Goal: Use online tool/utility: Utilize a website feature to perform a specific function

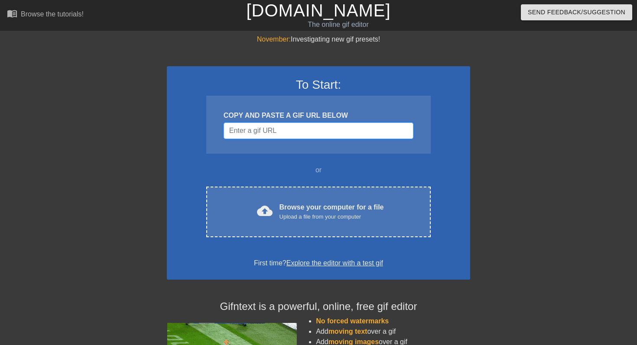
click at [299, 131] on input "Username" at bounding box center [319, 131] width 190 height 16
paste input "[URL][DOMAIN_NAME][DOMAIN_NAME]"
type input "[URL][DOMAIN_NAME][DOMAIN_NAME]"
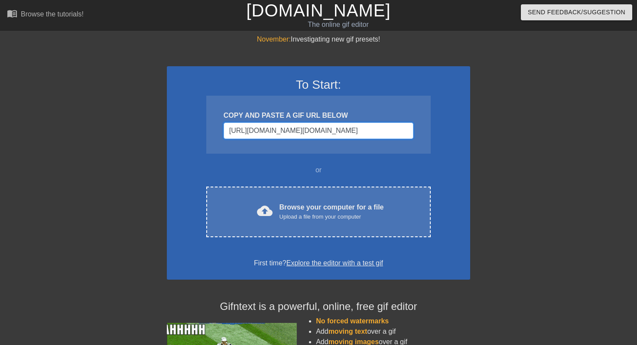
scroll to position [0, 883]
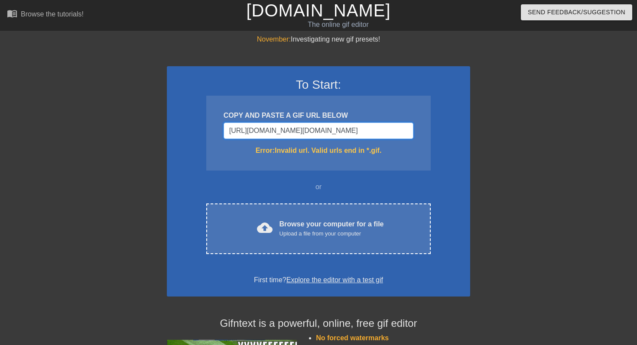
click at [306, 135] on input "[URL][DOMAIN_NAME][DOMAIN_NAME]" at bounding box center [319, 131] width 190 height 16
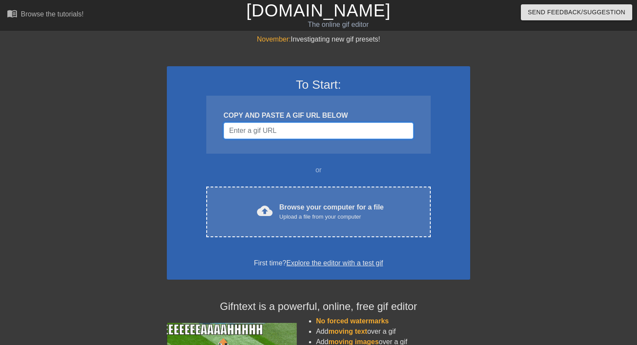
scroll to position [0, 0]
paste input "[URL][DOMAIN_NAME]"
type input "[URL][DOMAIN_NAME]"
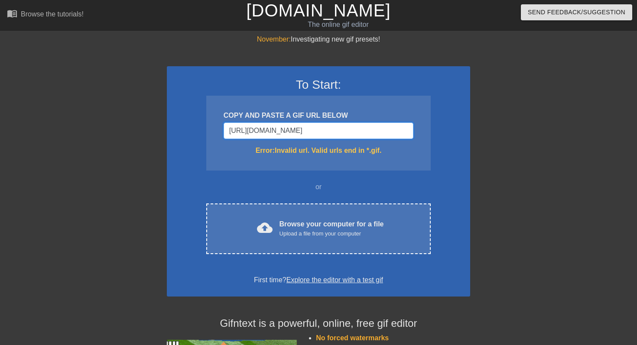
click at [355, 129] on input "[URL][DOMAIN_NAME]" at bounding box center [319, 131] width 190 height 16
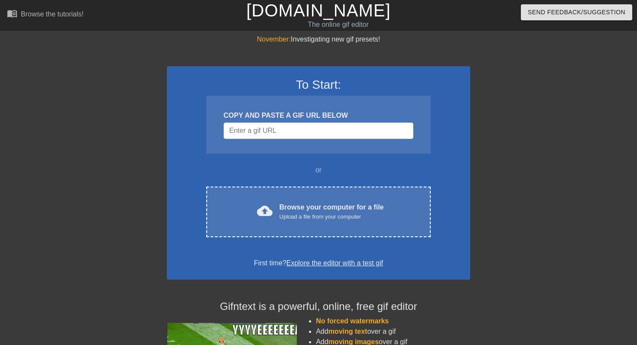
click at [439, 156] on div "To Start: COPY AND PASTE A GIF URL BELOW or cloud_upload Browse your computer f…" at bounding box center [318, 173] width 303 height 214
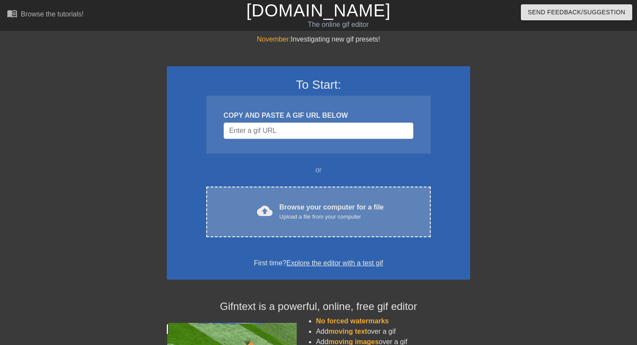
click at [345, 213] on div "Upload a file from your computer" at bounding box center [332, 217] width 104 height 9
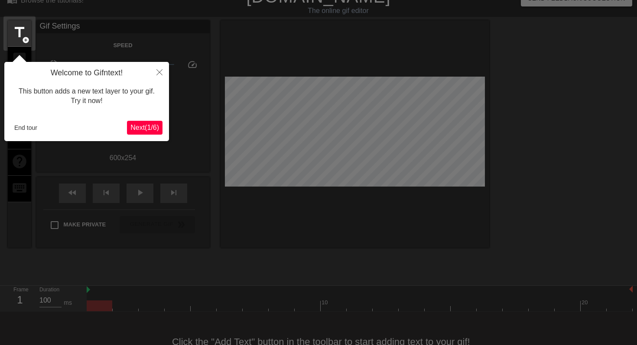
scroll to position [21, 0]
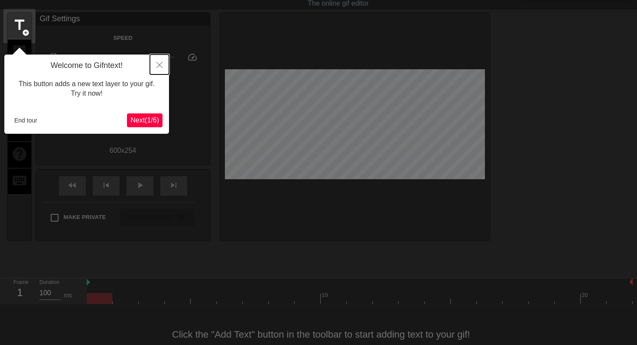
click at [161, 65] on icon "Close" at bounding box center [159, 65] width 6 height 6
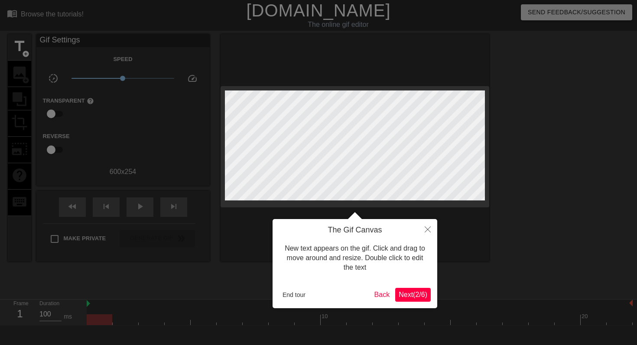
click at [418, 296] on span "Next ( 2 / 6 )" at bounding box center [413, 294] width 29 height 7
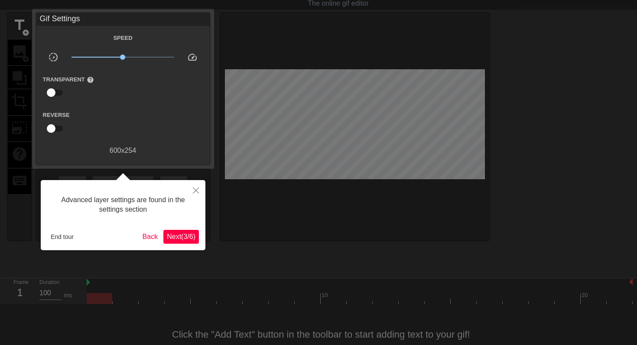
click at [189, 241] on span "Next ( 3 / 6 )" at bounding box center [181, 236] width 29 height 7
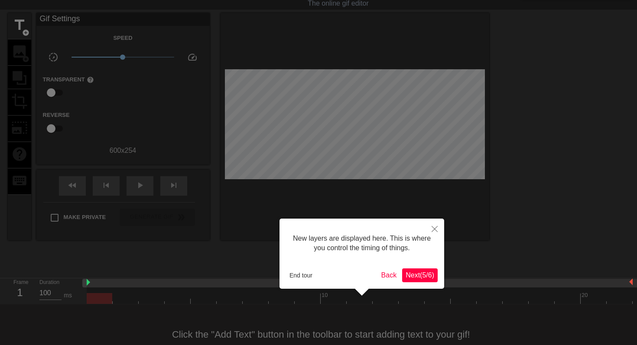
scroll to position [7, 0]
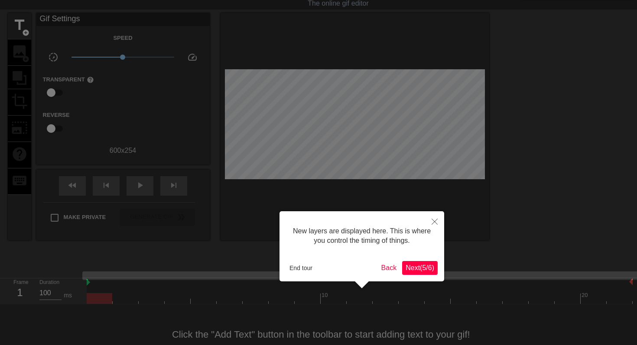
click at [416, 271] on span "Next ( 5 / 6 )" at bounding box center [420, 267] width 29 height 7
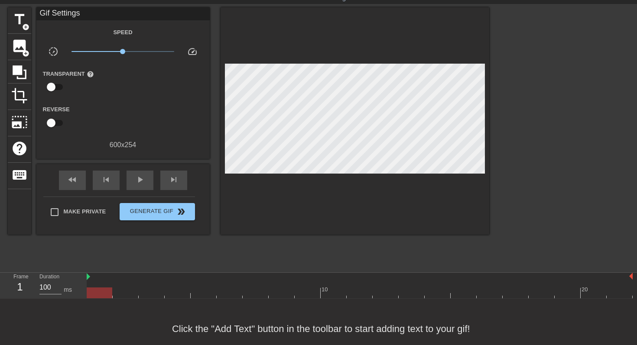
scroll to position [26, 0]
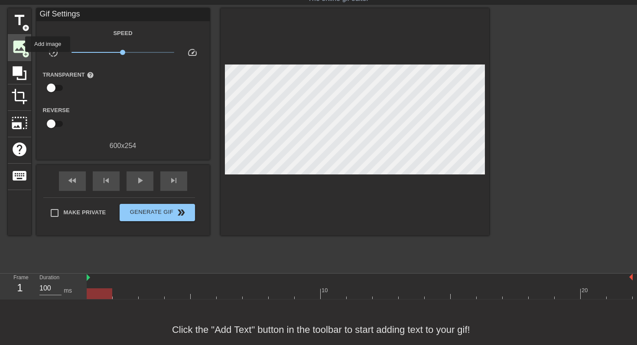
click at [20, 44] on span "image" at bounding box center [19, 47] width 16 height 16
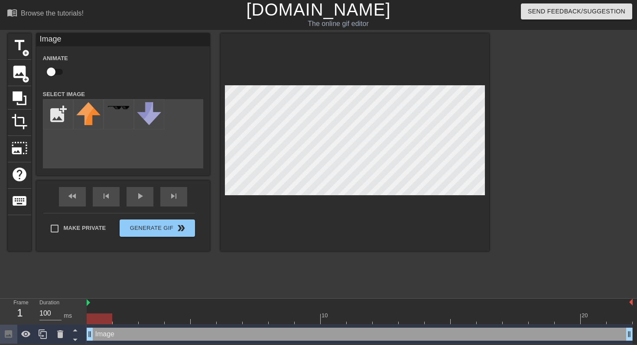
scroll to position [1, 0]
click at [59, 118] on input "file" at bounding box center [57, 114] width 29 height 29
type input "C:\fakepath\GL.png"
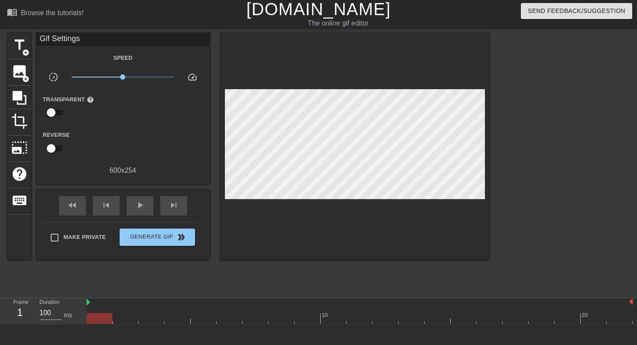
scroll to position [0, 0]
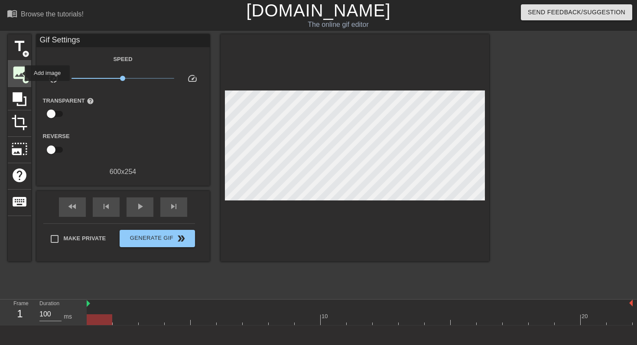
click at [19, 73] on span "image" at bounding box center [19, 73] width 16 height 16
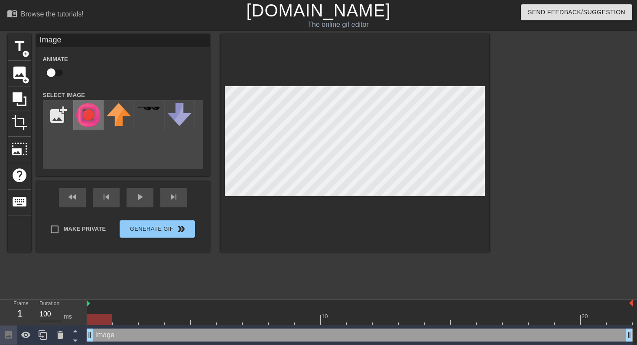
click at [82, 106] on img at bounding box center [88, 115] width 24 height 24
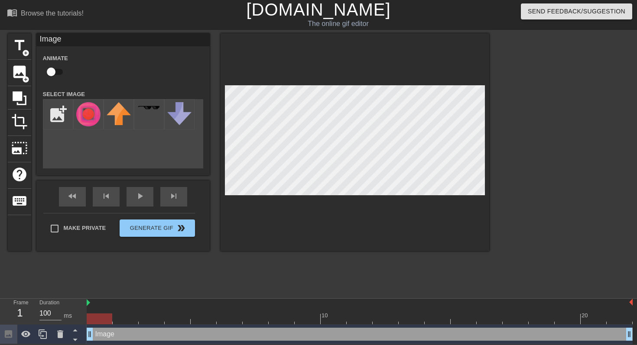
click at [179, 333] on div "Image drag_handle drag_handle" at bounding box center [360, 334] width 546 height 13
click at [341, 223] on div at bounding box center [355, 142] width 269 height 218
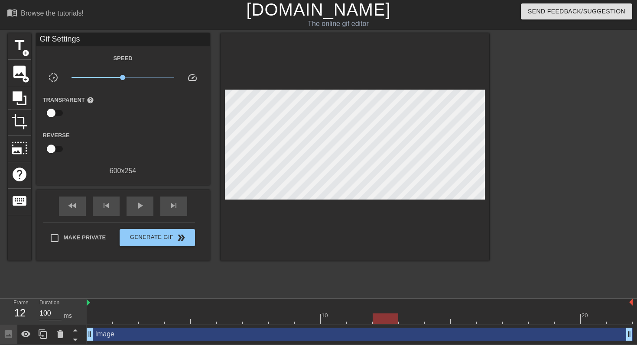
click at [114, 309] on div at bounding box center [126, 313] width 26 height 11
drag, startPoint x: 120, startPoint y: 319, endPoint x: 95, endPoint y: 319, distance: 24.3
click at [95, 319] on div at bounding box center [100, 319] width 26 height 11
click at [104, 332] on div "Image drag_handle drag_handle" at bounding box center [360, 334] width 546 height 13
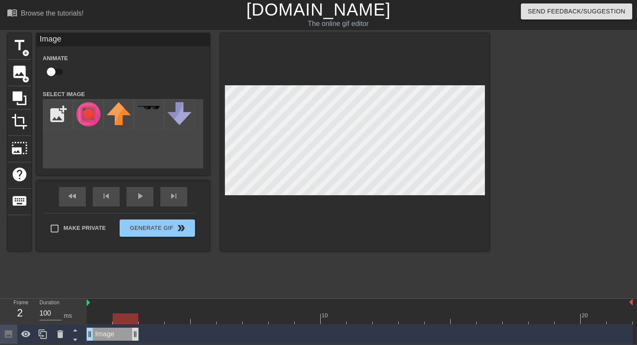
drag, startPoint x: 630, startPoint y: 332, endPoint x: 133, endPoint y: 335, distance: 496.7
click at [153, 335] on div "Image drag_handle drag_handle" at bounding box center [360, 334] width 546 height 13
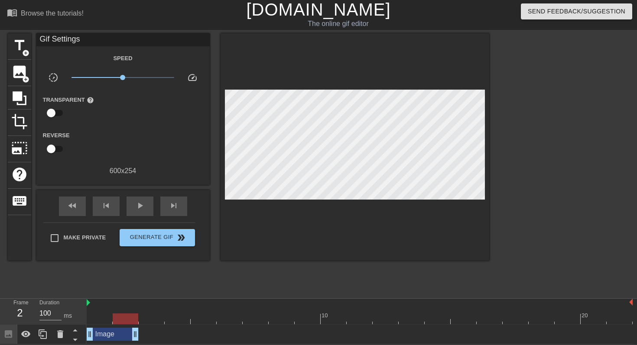
click at [157, 333] on div "Image drag_handle drag_handle" at bounding box center [360, 334] width 546 height 13
click at [14, 75] on span "image" at bounding box center [19, 72] width 16 height 16
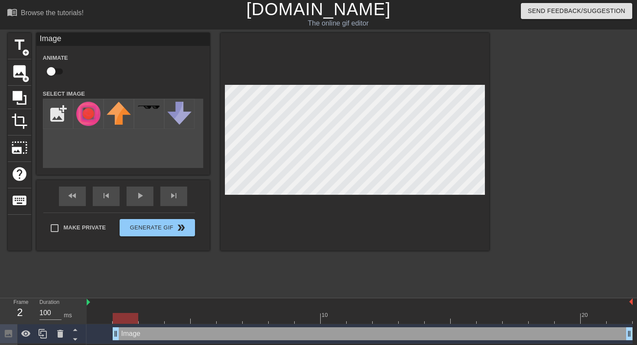
scroll to position [21, 0]
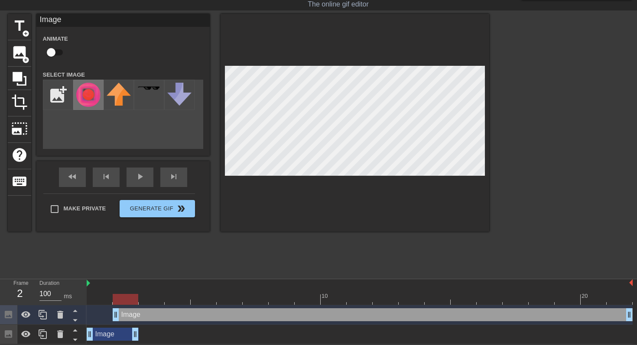
click at [85, 102] on img at bounding box center [88, 95] width 24 height 24
drag, startPoint x: 117, startPoint y: 316, endPoint x: 143, endPoint y: 316, distance: 26.0
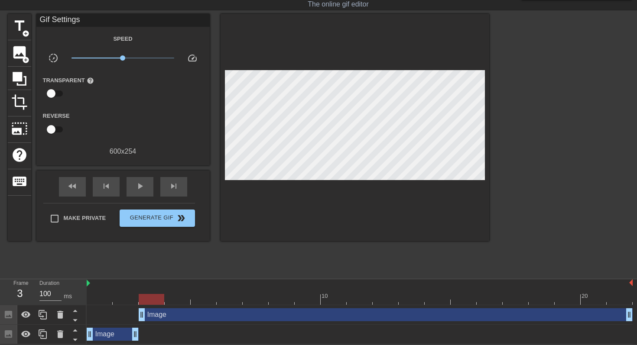
drag, startPoint x: 147, startPoint y: 301, endPoint x: 143, endPoint y: 296, distance: 6.2
click at [143, 296] on div at bounding box center [152, 299] width 26 height 11
drag, startPoint x: 151, startPoint y: 297, endPoint x: 173, endPoint y: 299, distance: 22.1
click at [173, 299] on div at bounding box center [178, 299] width 26 height 11
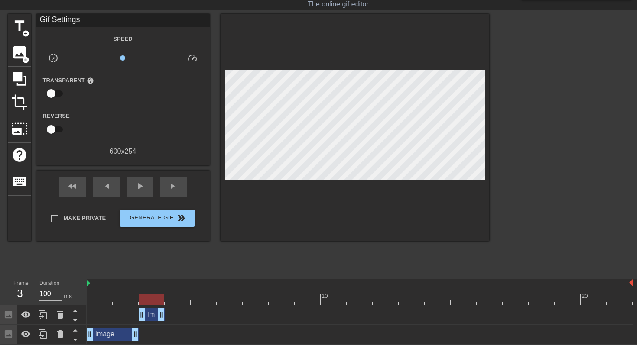
drag, startPoint x: 630, startPoint y: 315, endPoint x: 166, endPoint y: 318, distance: 463.3
click at [166, 318] on div "Image drag_handle drag_handle" at bounding box center [360, 315] width 546 height 13
click at [150, 315] on div "Image drag_handle drag_handle" at bounding box center [152, 315] width 26 height 13
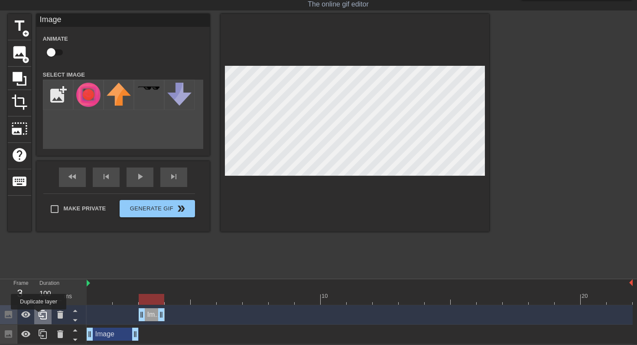
click at [39, 316] on icon at bounding box center [43, 315] width 8 height 10
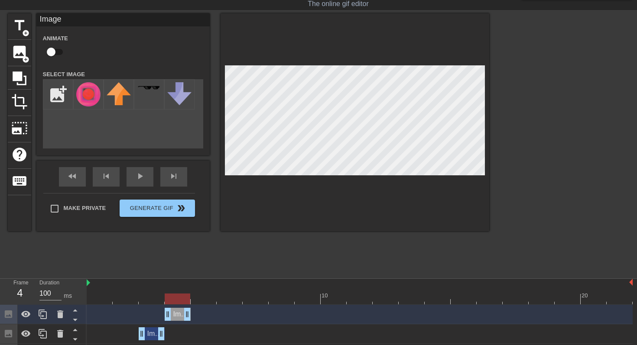
drag, startPoint x: 150, startPoint y: 315, endPoint x: 178, endPoint y: 315, distance: 28.2
click at [178, 315] on div "Image drag_handle drag_handle" at bounding box center [178, 314] width 26 height 13
click at [276, 200] on div at bounding box center [355, 122] width 269 height 218
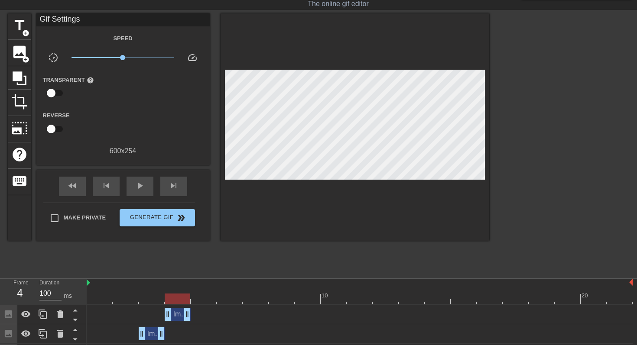
drag, startPoint x: 170, startPoint y: 303, endPoint x: 180, endPoint y: 303, distance: 10.0
click at [180, 303] on div at bounding box center [178, 299] width 26 height 11
click at [178, 316] on div "Image drag_handle drag_handle" at bounding box center [178, 314] width 26 height 13
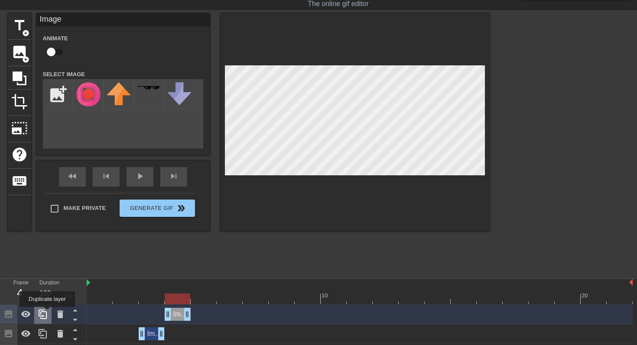
click at [41, 313] on icon at bounding box center [43, 315] width 8 height 10
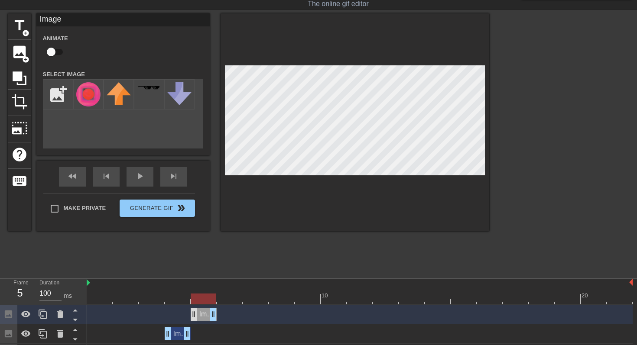
drag, startPoint x: 176, startPoint y: 314, endPoint x: 197, endPoint y: 314, distance: 21.7
click at [197, 314] on div "Image drag_handle drag_handle" at bounding box center [204, 314] width 26 height 13
click at [42, 314] on icon at bounding box center [43, 314] width 10 height 10
drag, startPoint x: 205, startPoint y: 314, endPoint x: 225, endPoint y: 314, distance: 19.9
click at [225, 314] on div "Image drag_handle drag_handle" at bounding box center [230, 314] width 26 height 13
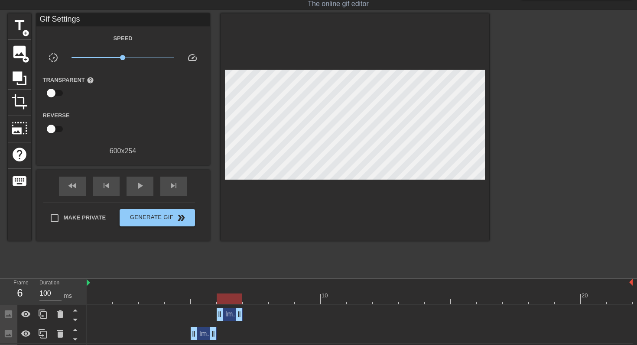
click at [274, 212] on div at bounding box center [355, 127] width 269 height 228
click at [229, 312] on div "Image drag_handle drag_handle" at bounding box center [230, 314] width 26 height 13
drag, startPoint x: 214, startPoint y: 314, endPoint x: 233, endPoint y: 314, distance: 19.1
drag, startPoint x: 231, startPoint y: 301, endPoint x: 198, endPoint y: 301, distance: 33.4
click at [198, 301] on div at bounding box center [204, 299] width 26 height 11
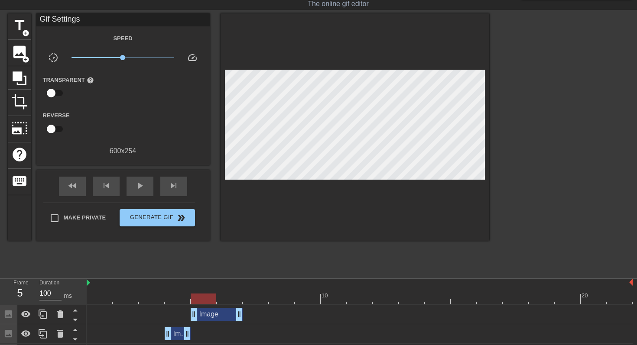
click at [215, 316] on div "Image drag_handle drag_handle" at bounding box center [217, 314] width 52 height 13
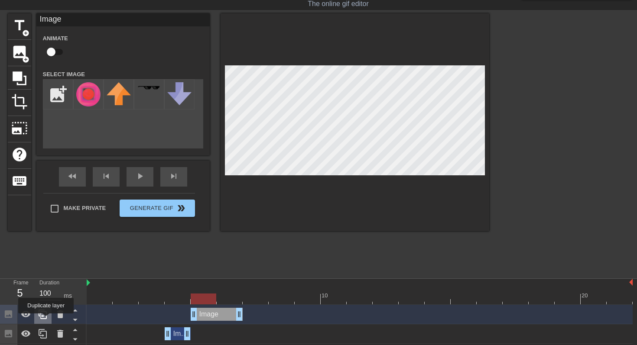
click at [49, 318] on div at bounding box center [42, 314] width 17 height 19
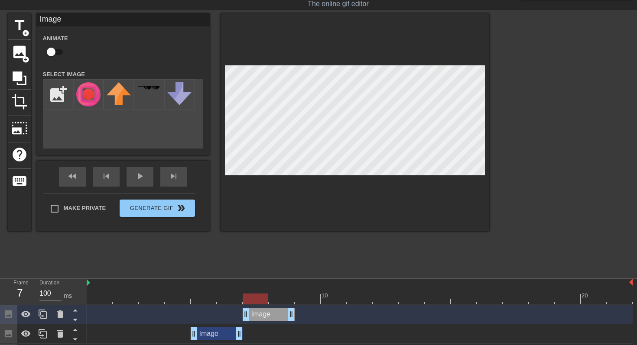
drag, startPoint x: 206, startPoint y: 313, endPoint x: 260, endPoint y: 313, distance: 53.7
click at [260, 313] on div "Image drag_handle drag_handle" at bounding box center [269, 314] width 52 height 13
drag, startPoint x: 255, startPoint y: 298, endPoint x: 265, endPoint y: 300, distance: 10.2
click at [269, 300] on div at bounding box center [282, 299] width 26 height 11
click at [269, 312] on div "Image drag_handle drag_handle" at bounding box center [269, 314] width 52 height 13
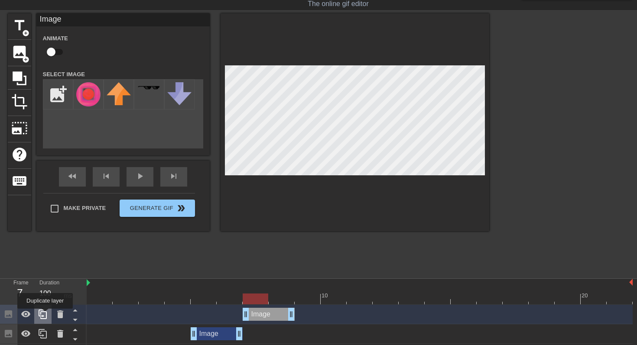
click at [44, 314] on icon at bounding box center [43, 314] width 10 height 10
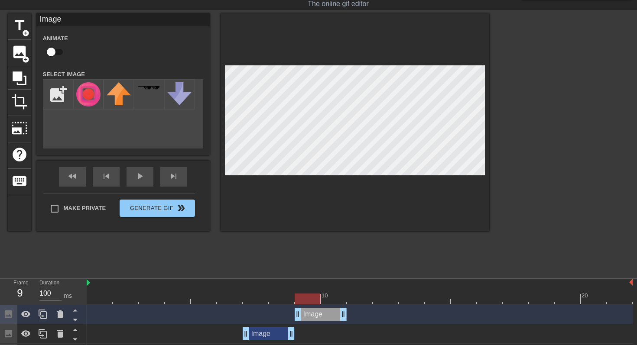
drag, startPoint x: 272, startPoint y: 316, endPoint x: 327, endPoint y: 316, distance: 55.5
click at [327, 316] on div "Image drag_handle drag_handle" at bounding box center [321, 314] width 52 height 13
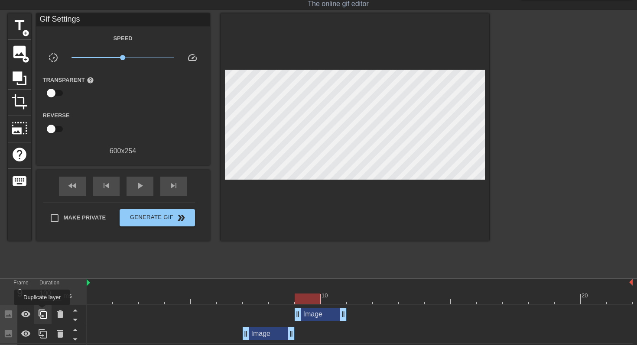
click at [43, 312] on icon at bounding box center [43, 315] width 8 height 10
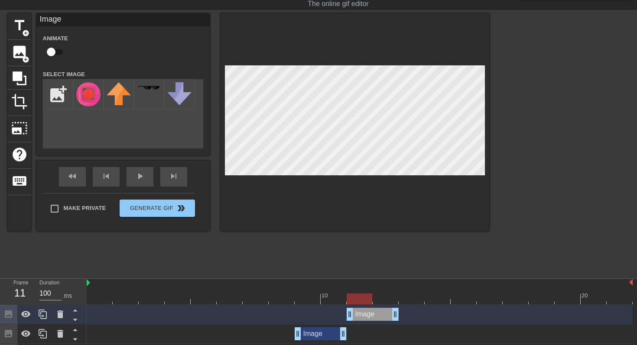
drag, startPoint x: 314, startPoint y: 316, endPoint x: 364, endPoint y: 315, distance: 50.3
click at [364, 315] on div "Image drag_handle drag_handle" at bounding box center [373, 314] width 52 height 13
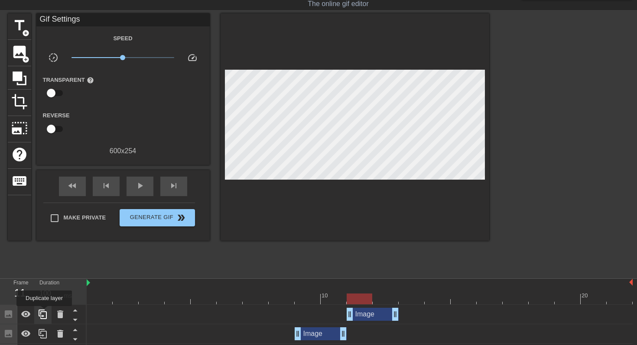
click at [45, 312] on icon at bounding box center [43, 314] width 10 height 10
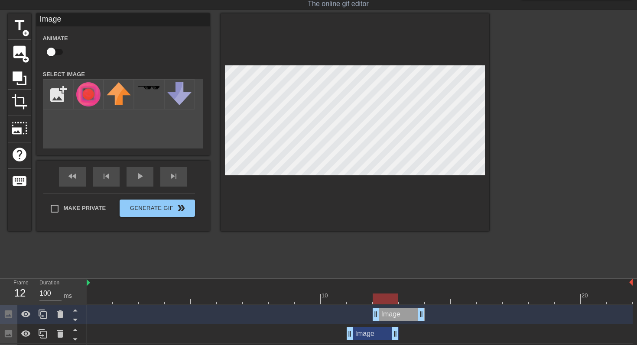
drag, startPoint x: 373, startPoint y: 312, endPoint x: 411, endPoint y: 313, distance: 38.1
click at [411, 313] on div "Image drag_handle drag_handle" at bounding box center [399, 314] width 52 height 13
drag, startPoint x: 389, startPoint y: 315, endPoint x: 410, endPoint y: 315, distance: 21.7
click at [412, 315] on div "Image drag_handle drag_handle" at bounding box center [425, 314] width 52 height 13
drag, startPoint x: 446, startPoint y: 316, endPoint x: 458, endPoint y: 316, distance: 11.7
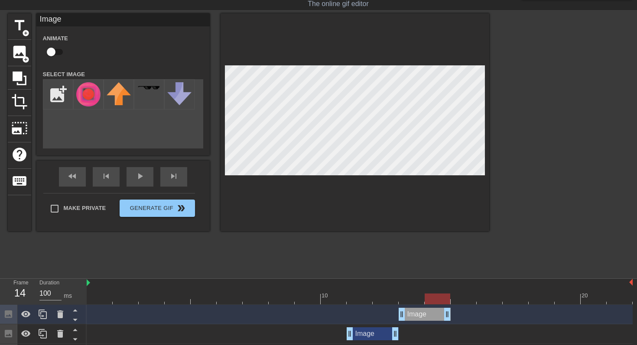
click at [459, 316] on div "Image drag_handle drag_handle" at bounding box center [360, 314] width 546 height 13
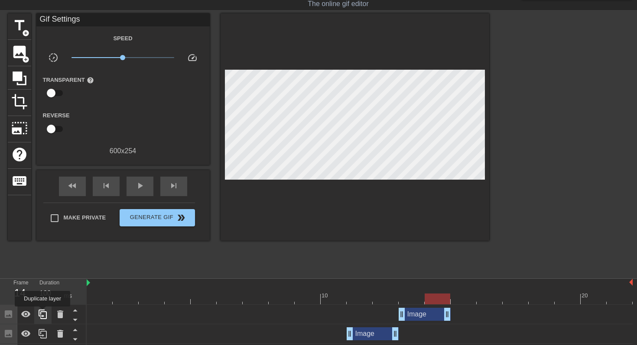
click at [43, 313] on icon at bounding box center [43, 314] width 10 height 10
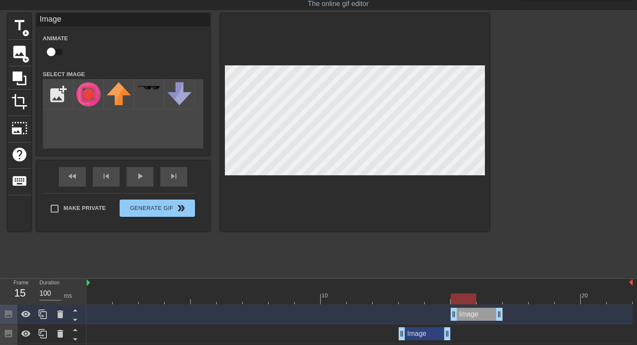
drag, startPoint x: 423, startPoint y: 318, endPoint x: 475, endPoint y: 319, distance: 51.6
click at [475, 319] on div "Image drag_handle drag_handle" at bounding box center [477, 314] width 52 height 13
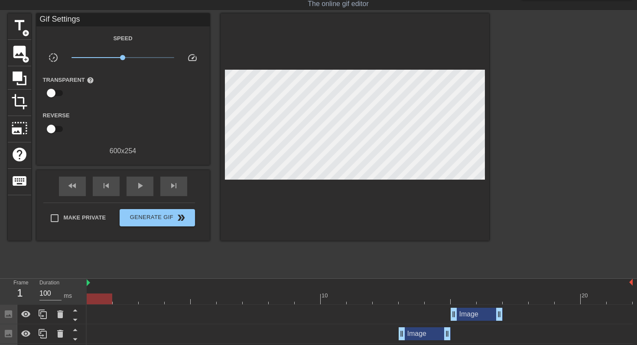
drag, startPoint x: 458, startPoint y: 297, endPoint x: 95, endPoint y: 285, distance: 362.5
click at [95, 285] on div "10 20" at bounding box center [360, 292] width 546 height 26
drag, startPoint x: 460, startPoint y: 295, endPoint x: 495, endPoint y: 305, distance: 36.2
click at [41, 310] on icon at bounding box center [43, 314] width 10 height 10
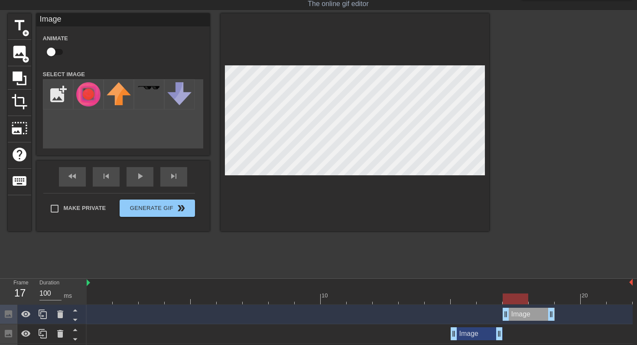
drag, startPoint x: 468, startPoint y: 318, endPoint x: 514, endPoint y: 318, distance: 45.5
click at [514, 318] on div "Image drag_handle drag_handle" at bounding box center [529, 314] width 52 height 13
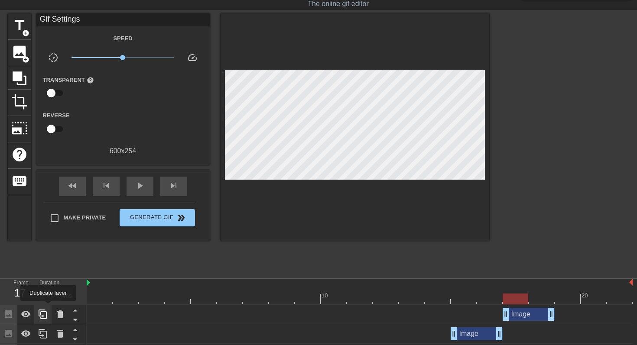
click at [44, 309] on icon at bounding box center [43, 314] width 10 height 10
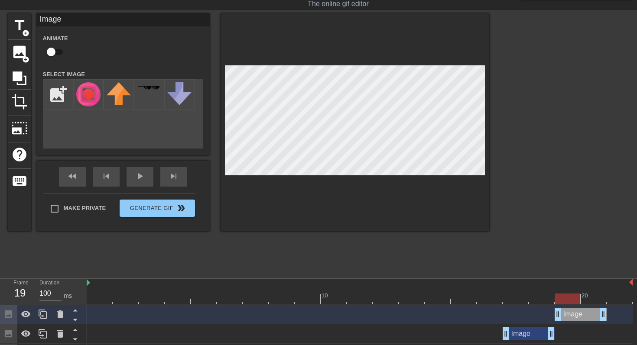
drag, startPoint x: 521, startPoint y: 319, endPoint x: 577, endPoint y: 319, distance: 55.9
click at [577, 319] on div "Image drag_handle drag_handle" at bounding box center [581, 314] width 52 height 13
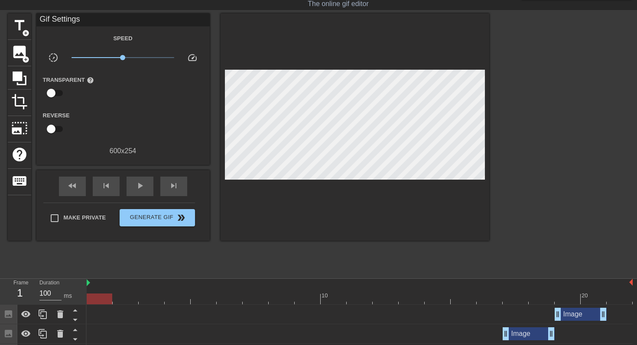
drag, startPoint x: 113, startPoint y: 301, endPoint x: 77, endPoint y: 302, distance: 35.5
drag, startPoint x: 558, startPoint y: 297, endPoint x: 609, endPoint y: 298, distance: 50.7
click at [609, 298] on div at bounding box center [620, 299] width 26 height 11
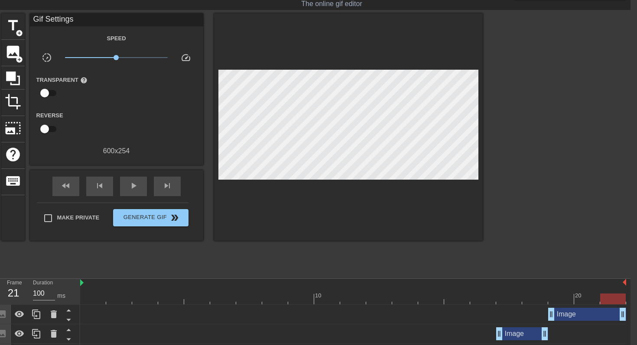
drag, startPoint x: 596, startPoint y: 314, endPoint x: 617, endPoint y: 314, distance: 20.8
drag, startPoint x: 609, startPoint y: 301, endPoint x: 637, endPoint y: 301, distance: 27.7
click at [631, 301] on html "menu_book Browse the tutorials! [DOMAIN_NAME] The online gif editor Send Feedba…" at bounding box center [311, 249] width 637 height 540
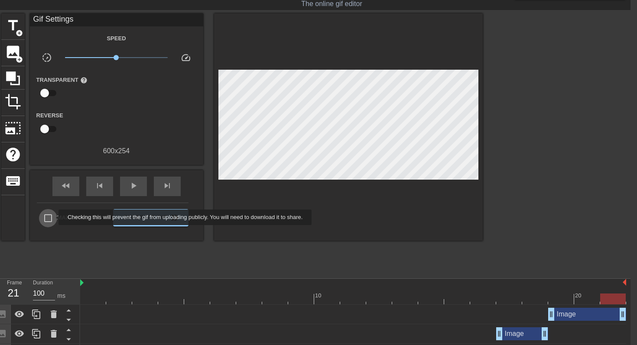
click at [53, 218] on input "Make Private" at bounding box center [48, 218] width 18 height 18
checkbox input "true"
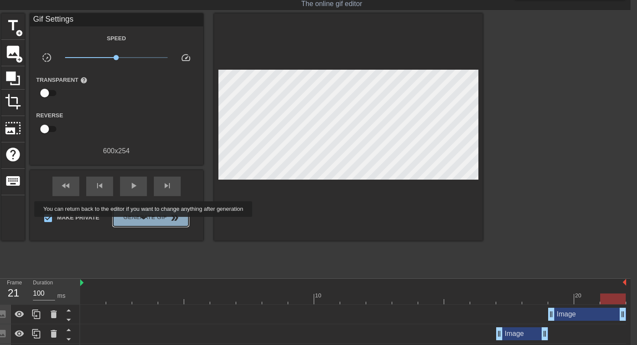
click at [149, 223] on button "Generate Gif double_arrow" at bounding box center [150, 217] width 75 height 17
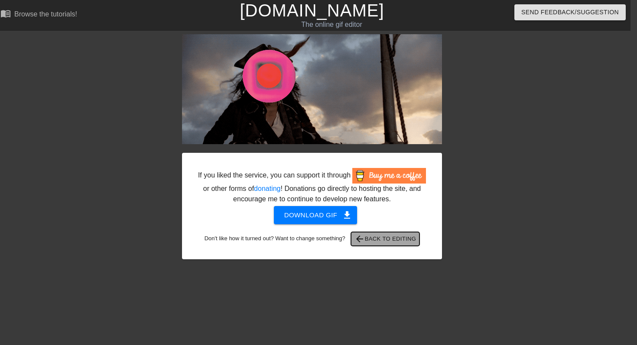
click at [377, 244] on span "arrow_back Back to Editing" at bounding box center [386, 239] width 62 height 10
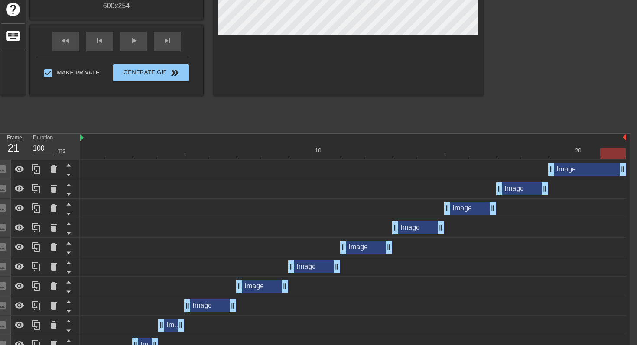
scroll to position [196, 7]
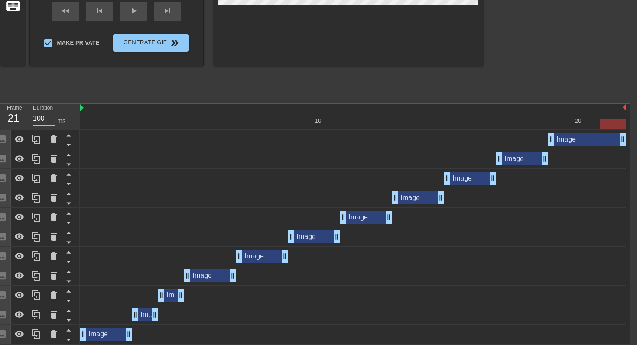
click at [145, 317] on div "Image drag_handle drag_handle" at bounding box center [145, 315] width 26 height 13
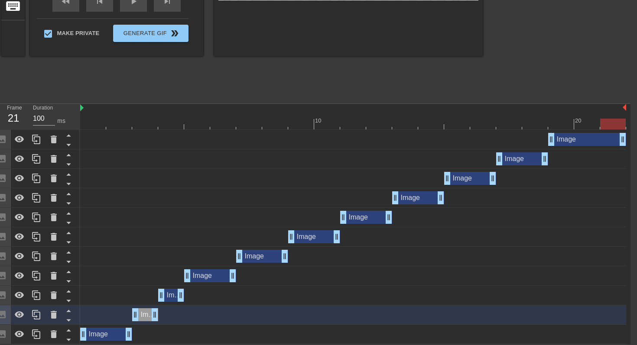
scroll to position [177, 7]
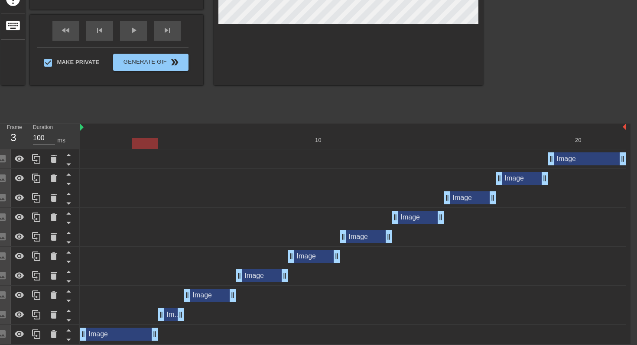
drag, startPoint x: 131, startPoint y: 334, endPoint x: 148, endPoint y: 334, distance: 17.3
click at [170, 316] on div "Image drag_handle drag_handle" at bounding box center [171, 315] width 26 height 13
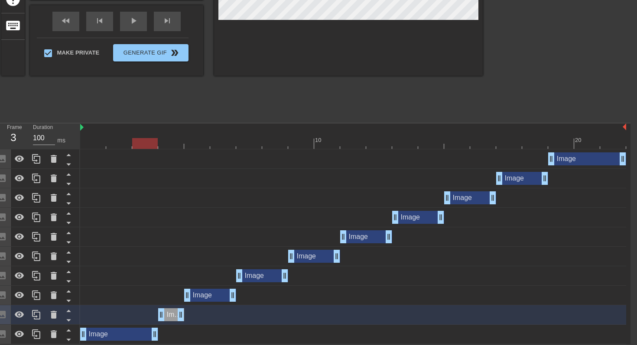
scroll to position [157, 7]
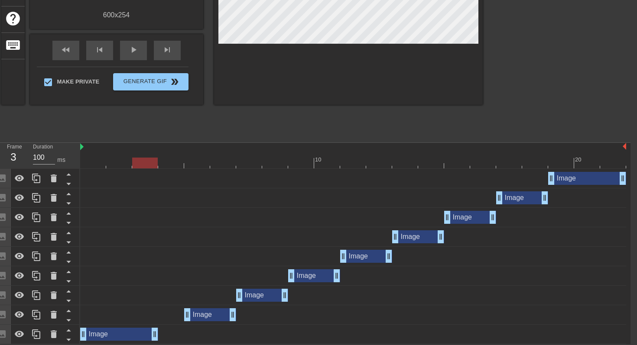
drag, startPoint x: 183, startPoint y: 316, endPoint x: 169, endPoint y: 316, distance: 13.9
click at [169, 316] on div "Image drag_handle drag_handle" at bounding box center [353, 315] width 546 height 13
drag, startPoint x: 188, startPoint y: 316, endPoint x: 169, endPoint y: 316, distance: 18.6
drag, startPoint x: 292, startPoint y: 276, endPoint x: 309, endPoint y: 276, distance: 17.3
click at [309, 276] on div "Image drag_handle drag_handle" at bounding box center [353, 276] width 546 height 13
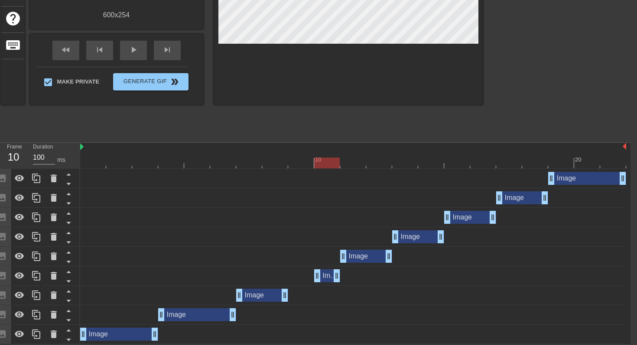
click at [323, 276] on div "Image drag_handle drag_handle" at bounding box center [327, 276] width 26 height 13
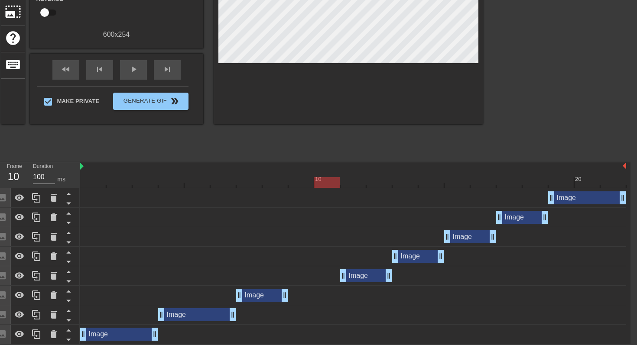
scroll to position [138, 7]
drag, startPoint x: 288, startPoint y: 292, endPoint x: 308, endPoint y: 293, distance: 20.4
click at [308, 293] on div "Image drag_handle drag_handle" at bounding box center [353, 295] width 546 height 13
click at [291, 293] on div "Image drag_handle drag_handle" at bounding box center [353, 295] width 546 height 13
drag, startPoint x: 283, startPoint y: 293, endPoint x: 306, endPoint y: 293, distance: 22.5
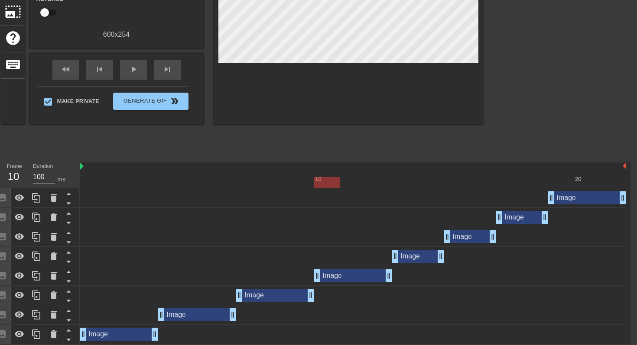
drag, startPoint x: 342, startPoint y: 276, endPoint x: 322, endPoint y: 276, distance: 19.9
click at [418, 257] on div "Image drag_handle drag_handle" at bounding box center [418, 256] width 52 height 13
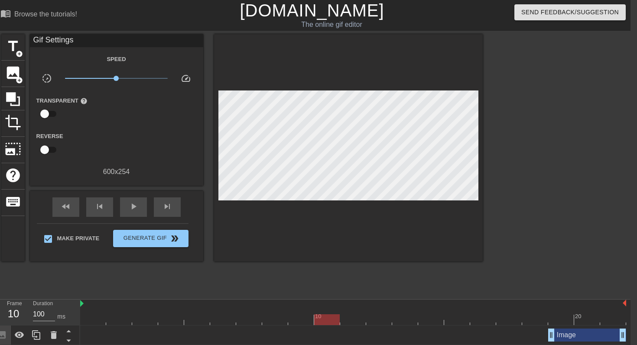
scroll to position [118, 7]
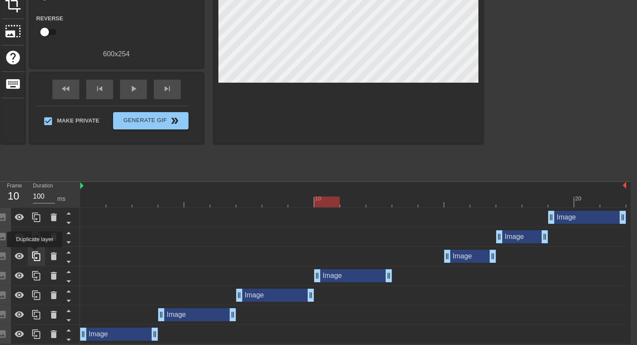
click at [36, 254] on icon at bounding box center [36, 257] width 8 height 10
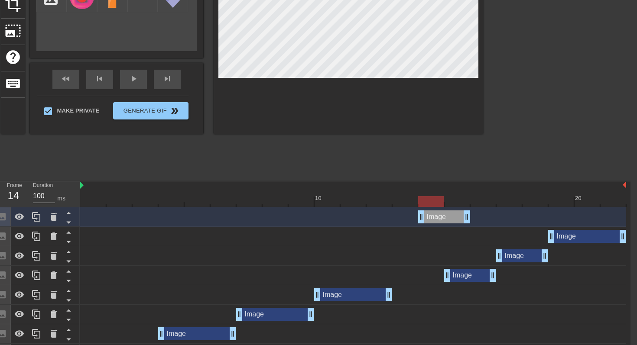
drag, startPoint x: 465, startPoint y: 216, endPoint x: 438, endPoint y: 279, distance: 68.1
click at [438, 279] on div "Image drag_handle drag_handle Image drag_handle drag_handle Image drag_handle d…" at bounding box center [355, 286] width 550 height 156
click at [67, 223] on icon at bounding box center [68, 222] width 11 height 11
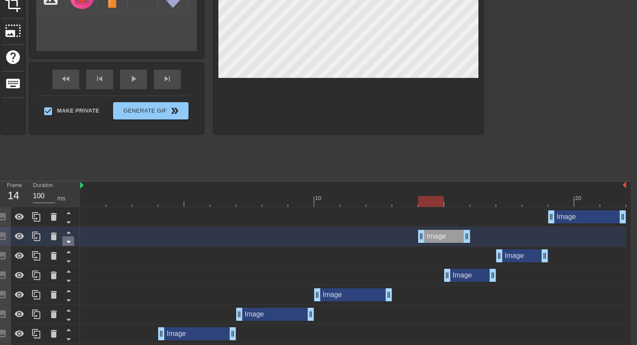
click at [68, 244] on icon at bounding box center [68, 242] width 11 height 11
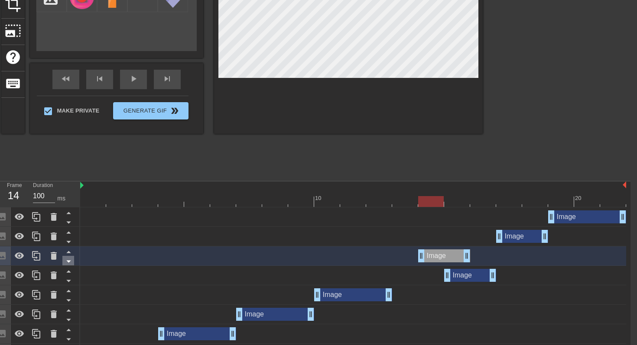
click at [69, 263] on icon at bounding box center [68, 261] width 11 height 11
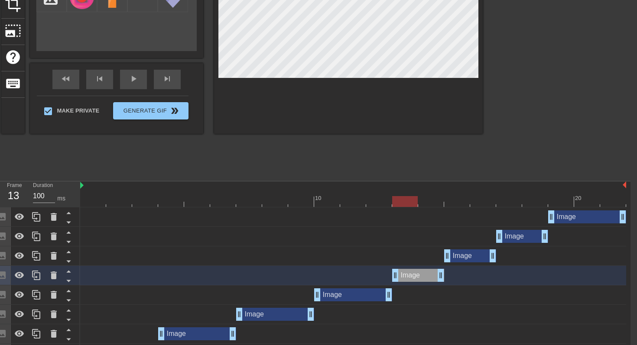
drag, startPoint x: 439, startPoint y: 273, endPoint x: 422, endPoint y: 273, distance: 17.8
click at [422, 273] on div "Image drag_handle drag_handle" at bounding box center [418, 275] width 52 height 13
click at [355, 297] on div "Image drag_handle drag_handle" at bounding box center [353, 295] width 78 height 13
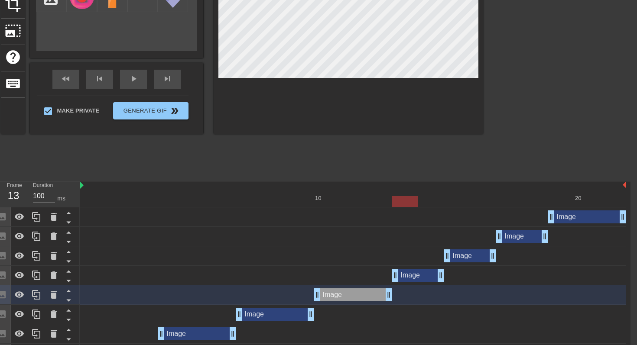
click at [423, 279] on div "Image drag_handle drag_handle" at bounding box center [418, 275] width 52 height 13
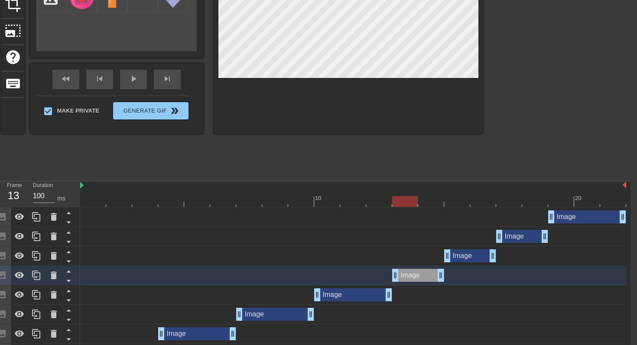
click at [459, 261] on div "Image drag_handle drag_handle" at bounding box center [470, 256] width 52 height 13
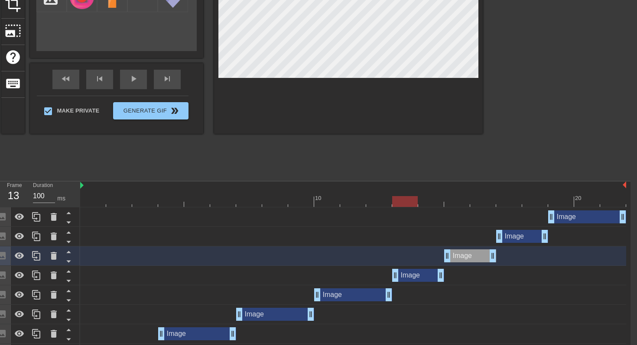
click at [412, 278] on div "Image drag_handle drag_handle" at bounding box center [418, 275] width 52 height 13
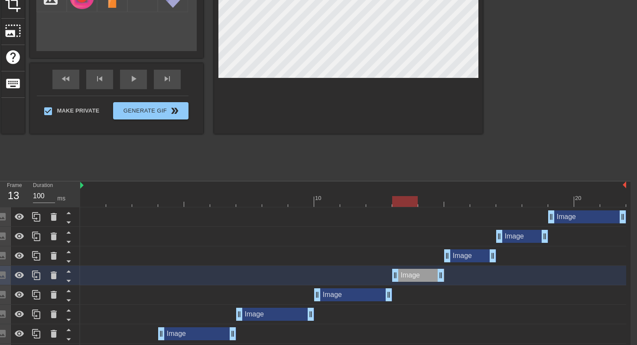
click at [460, 256] on div "Image drag_handle drag_handle" at bounding box center [470, 256] width 52 height 13
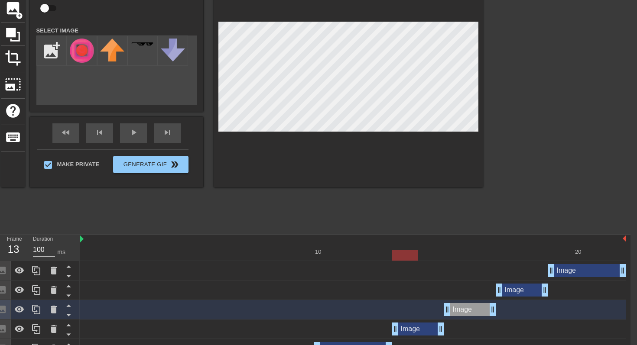
scroll to position [65, 7]
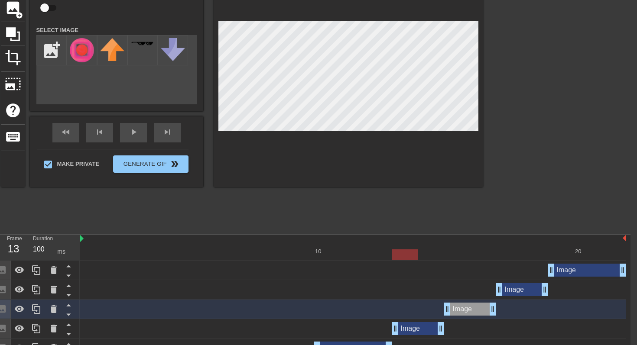
drag, startPoint x: 409, startPoint y: 257, endPoint x: 396, endPoint y: 256, distance: 13.0
click at [397, 256] on div at bounding box center [405, 255] width 26 height 11
click at [410, 330] on div "Image drag_handle drag_handle" at bounding box center [418, 328] width 52 height 13
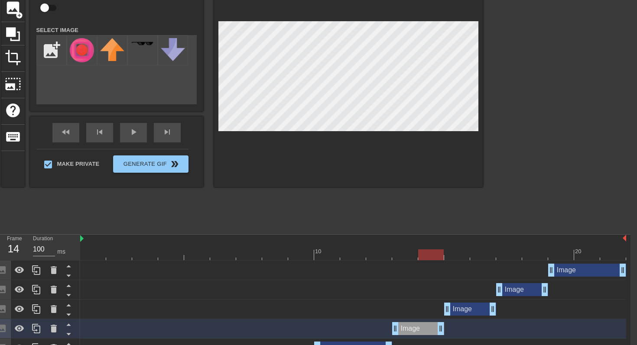
drag, startPoint x: 400, startPoint y: 256, endPoint x: 416, endPoint y: 257, distance: 16.1
click at [418, 257] on div at bounding box center [431, 255] width 26 height 11
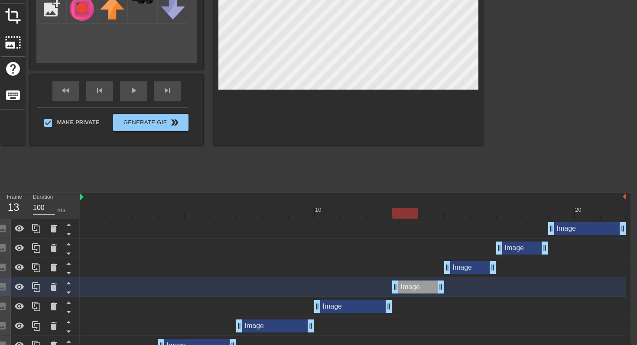
scroll to position [107, 7]
click at [468, 272] on div "Image drag_handle drag_handle" at bounding box center [470, 267] width 52 height 13
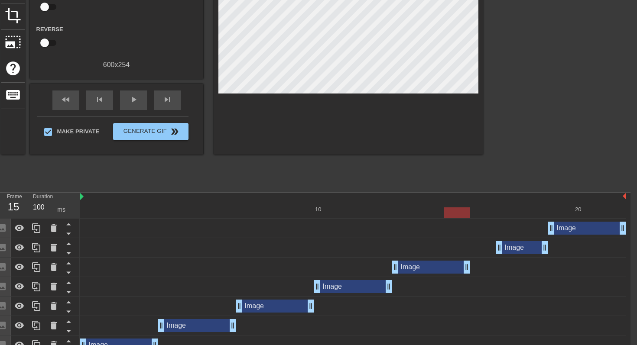
drag, startPoint x: 440, startPoint y: 267, endPoint x: 458, endPoint y: 267, distance: 17.8
drag, startPoint x: 501, startPoint y: 246, endPoint x: 483, endPoint y: 247, distance: 17.8
drag, startPoint x: 486, startPoint y: 213, endPoint x: 138, endPoint y: 220, distance: 348.5
click at [138, 220] on div "10 20 Image drag_handle drag_handle Image drag_handle drag_handle Image drag_ha…" at bounding box center [355, 274] width 550 height 163
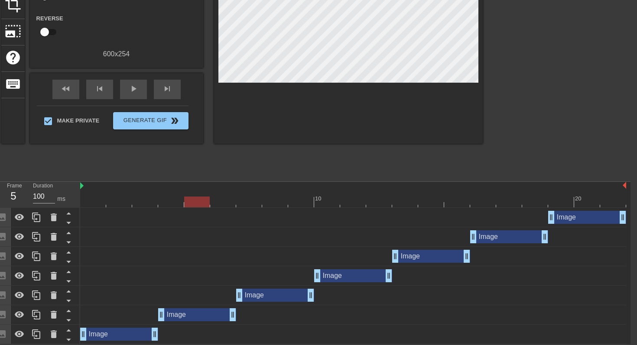
click at [137, 330] on div "Image drag_handle drag_handle" at bounding box center [119, 334] width 78 height 13
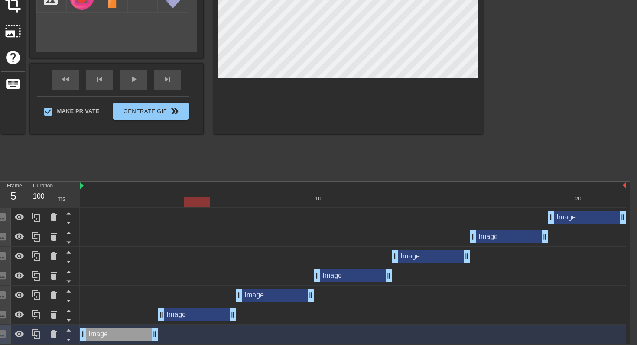
click at [208, 314] on div "Image drag_handle drag_handle" at bounding box center [197, 315] width 78 height 13
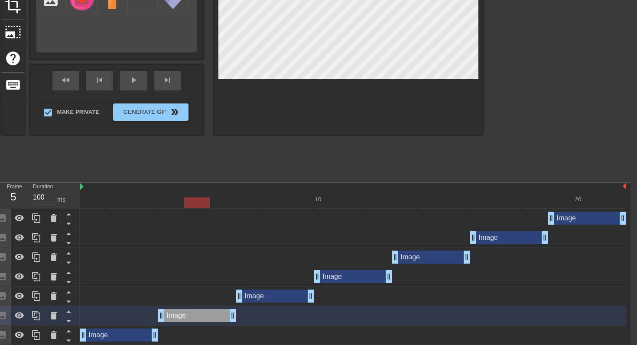
scroll to position [111, 7]
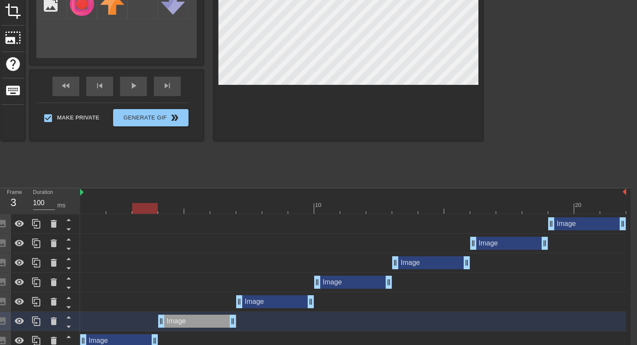
drag, startPoint x: 198, startPoint y: 210, endPoint x: 133, endPoint y: 211, distance: 64.6
click at [133, 211] on div at bounding box center [145, 208] width 26 height 11
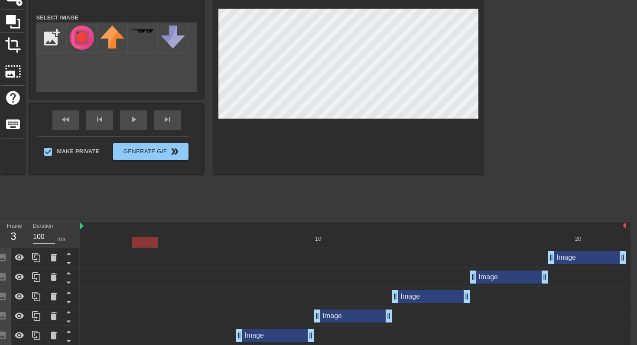
scroll to position [71, 7]
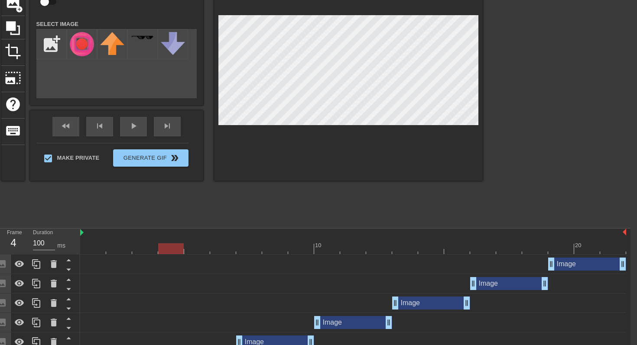
drag, startPoint x: 149, startPoint y: 249, endPoint x: 169, endPoint y: 248, distance: 20.4
click at [169, 248] on div at bounding box center [171, 249] width 26 height 11
click at [169, 249] on div at bounding box center [171, 249] width 26 height 11
drag, startPoint x: 172, startPoint y: 248, endPoint x: 238, endPoint y: 247, distance: 66.3
click at [239, 247] on div at bounding box center [249, 249] width 26 height 11
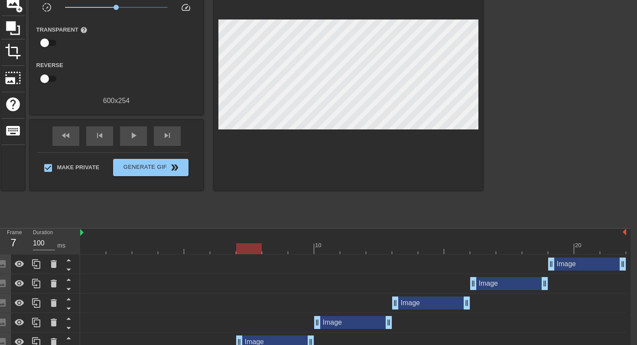
click at [254, 255] on div "Image drag_handle drag_handle" at bounding box center [353, 265] width 546 height 20
drag, startPoint x: 252, startPoint y: 251, endPoint x: 244, endPoint y: 249, distance: 9.0
click at [244, 249] on div at bounding box center [249, 249] width 26 height 11
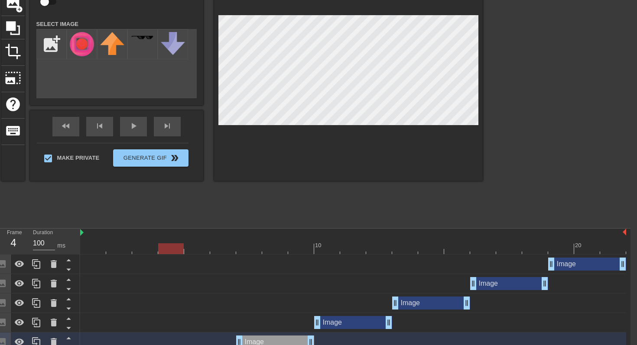
drag, startPoint x: 248, startPoint y: 252, endPoint x: 171, endPoint y: 247, distance: 77.3
click at [170, 247] on div at bounding box center [171, 249] width 26 height 11
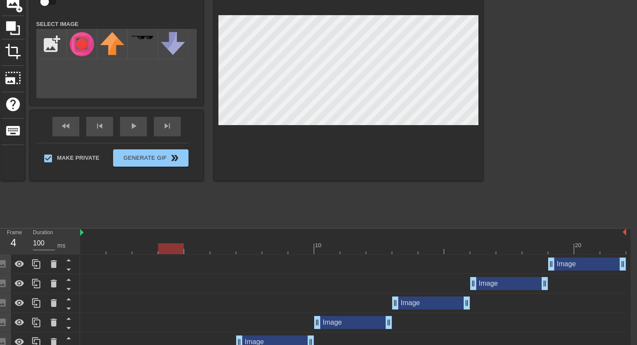
click at [172, 244] on div at bounding box center [171, 249] width 26 height 11
drag, startPoint x: 168, startPoint y: 254, endPoint x: 239, endPoint y: 254, distance: 71.1
click at [239, 254] on div "10 20" at bounding box center [353, 242] width 546 height 26
drag, startPoint x: 248, startPoint y: 248, endPoint x: 335, endPoint y: 249, distance: 87.1
click at [335, 249] on div at bounding box center [327, 249] width 26 height 11
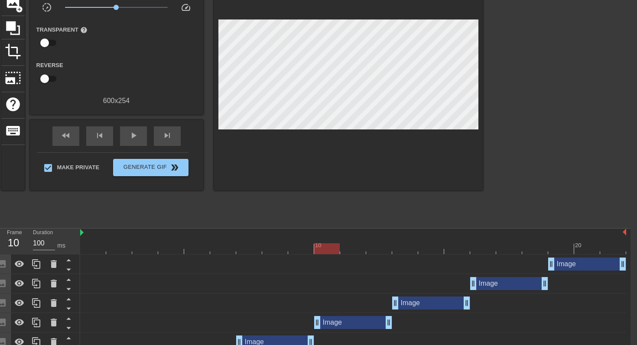
click at [323, 256] on div "Image drag_handle drag_handle" at bounding box center [353, 265] width 546 height 20
drag, startPoint x: 322, startPoint y: 250, endPoint x: 414, endPoint y: 257, distance: 92.1
click at [414, 257] on div "10 20 Image drag_handle drag_handle Image drag_handle drag_handle Image drag_ha…" at bounding box center [355, 310] width 550 height 163
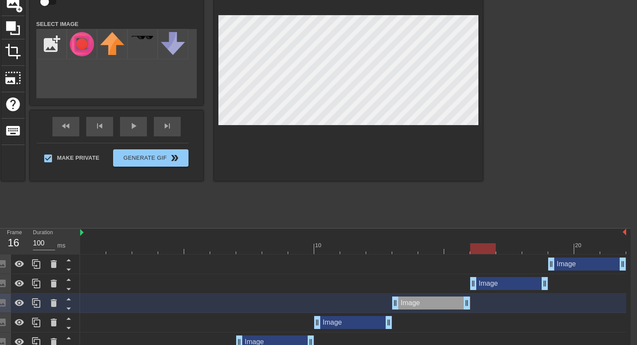
drag, startPoint x: 400, startPoint y: 248, endPoint x: 484, endPoint y: 245, distance: 83.7
click at [484, 245] on div at bounding box center [483, 249] width 26 height 11
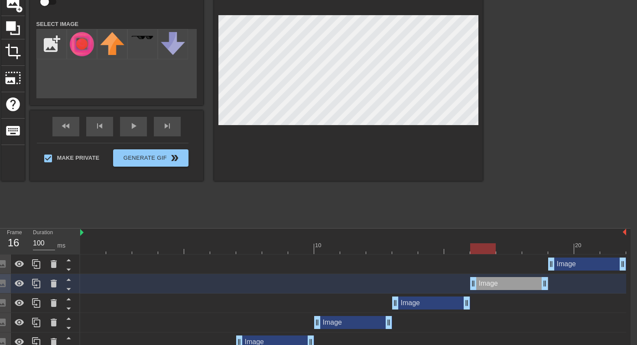
drag, startPoint x: 480, startPoint y: 247, endPoint x: 475, endPoint y: 246, distance: 5.4
click at [475, 246] on div at bounding box center [483, 249] width 26 height 11
click at [478, 245] on div at bounding box center [483, 249] width 26 height 11
drag, startPoint x: 482, startPoint y: 251, endPoint x: 165, endPoint y: 246, distance: 317.3
click at [184, 246] on div at bounding box center [197, 249] width 26 height 11
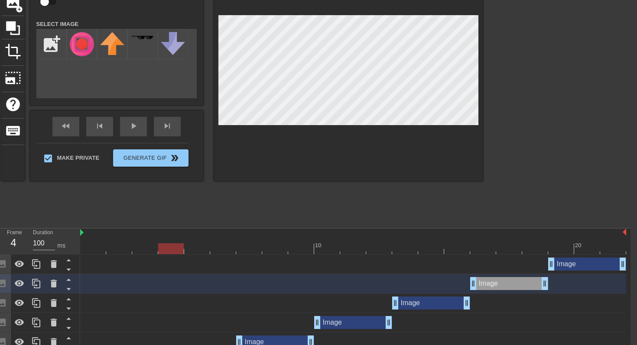
click at [179, 189] on div "title add_circle image add_circle crop photo_size_select_large help keyboard Im…" at bounding box center [241, 93] width 481 height 260
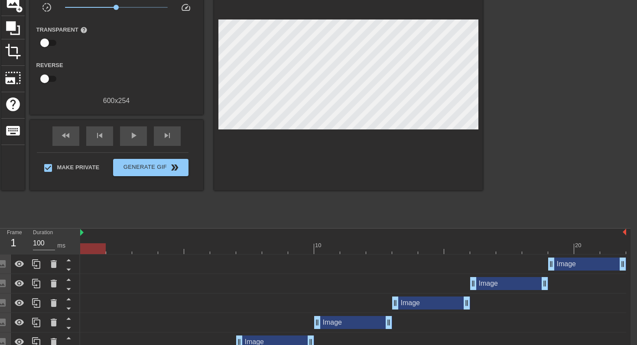
drag, startPoint x: 485, startPoint y: 249, endPoint x: 98, endPoint y: 248, distance: 386.6
click at [98, 248] on div at bounding box center [93, 249] width 26 height 11
click at [346, 329] on div "Image drag_handle drag_handle" at bounding box center [353, 322] width 78 height 13
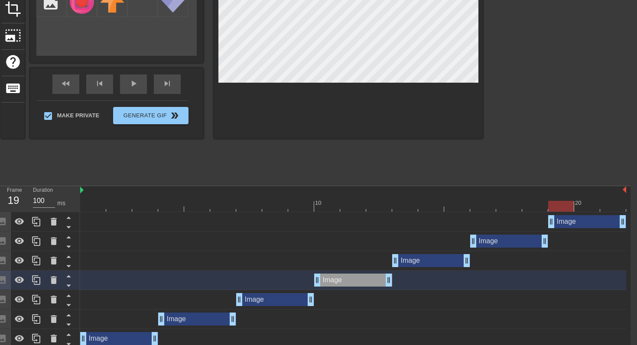
scroll to position [114, 7]
click at [571, 222] on div "Image drag_handle drag_handle" at bounding box center [587, 221] width 78 height 13
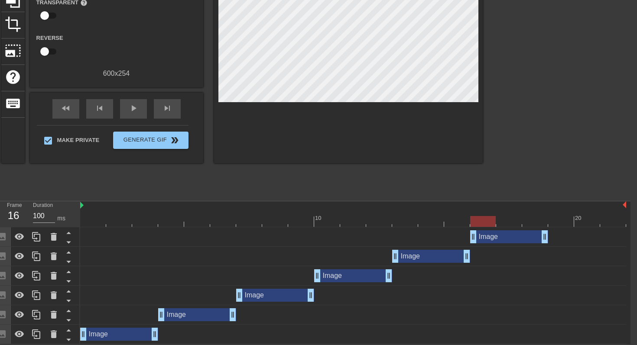
click at [508, 239] on div "Image drag_handle drag_handle" at bounding box center [509, 237] width 78 height 13
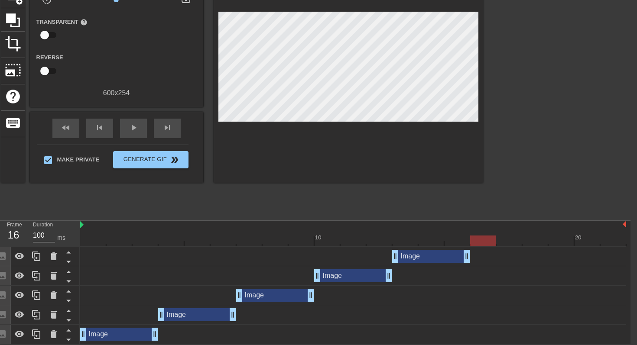
click at [446, 254] on div "Image drag_handle drag_handle" at bounding box center [431, 256] width 78 height 13
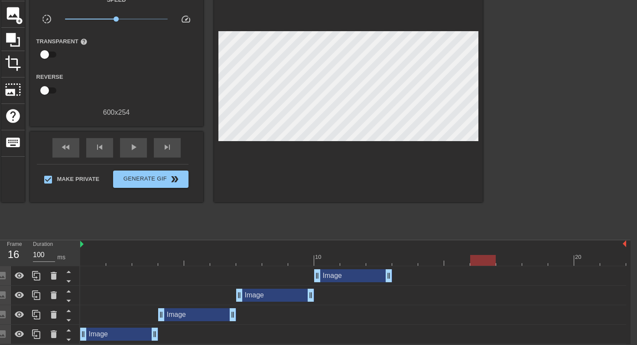
click at [364, 273] on div "Image drag_handle drag_handle" at bounding box center [353, 276] width 78 height 13
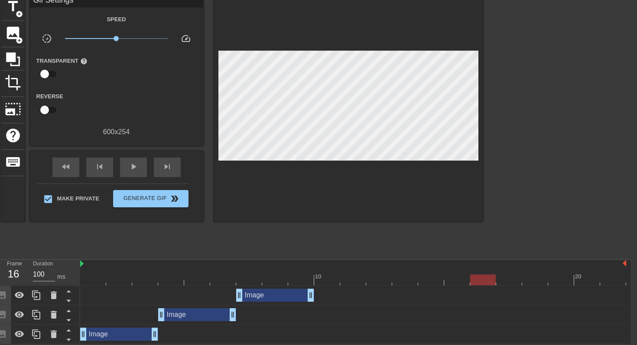
click at [276, 292] on div "Image drag_handle drag_handle" at bounding box center [275, 295] width 78 height 13
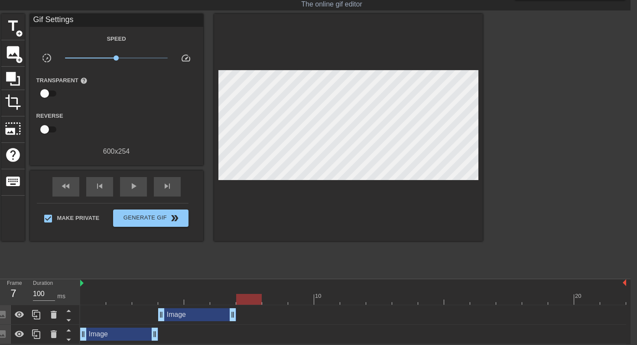
click at [206, 317] on div "Image drag_handle drag_handle" at bounding box center [197, 315] width 78 height 13
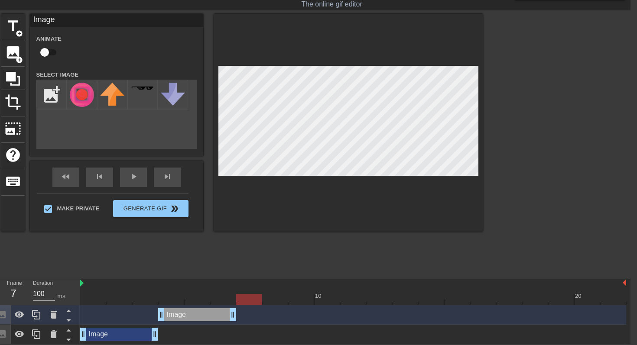
scroll to position [1, 7]
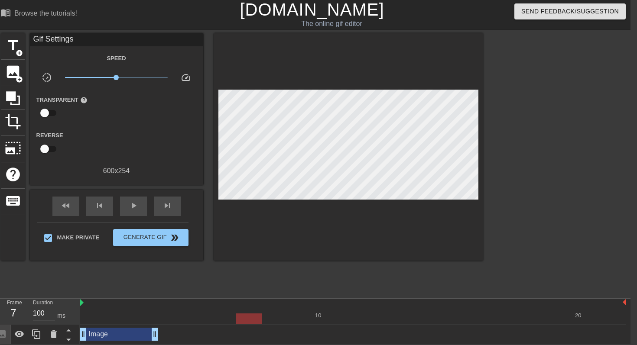
click at [137, 332] on div "Image drag_handle drag_handle" at bounding box center [119, 334] width 78 height 13
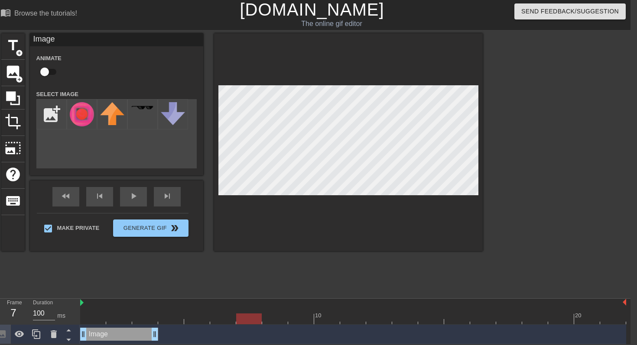
click at [48, 67] on input "checkbox" at bounding box center [44, 72] width 49 height 16
checkbox input "true"
drag, startPoint x: 243, startPoint y: 319, endPoint x: 121, endPoint y: 313, distance: 121.9
click at [121, 314] on div at bounding box center [119, 319] width 26 height 11
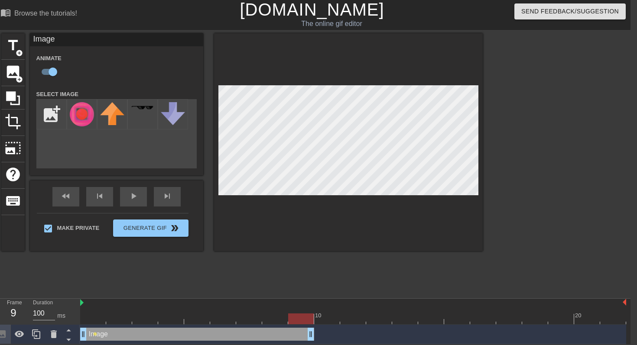
drag, startPoint x: 156, startPoint y: 335, endPoint x: 342, endPoint y: 336, distance: 186.4
click at [342, 336] on div "Image drag_handle drag_handle lens" at bounding box center [353, 334] width 546 height 13
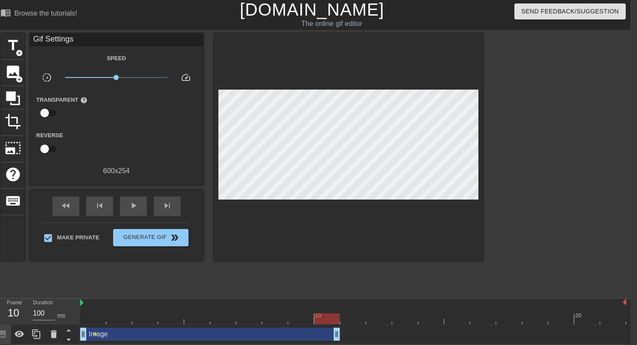
drag, startPoint x: 94, startPoint y: 333, endPoint x: 152, endPoint y: 335, distance: 58.1
click at [152, 335] on div "Image drag_handle drag_handle lens" at bounding box center [353, 334] width 546 height 13
drag, startPoint x: 94, startPoint y: 334, endPoint x: 127, endPoint y: 334, distance: 32.9
click at [128, 334] on div "Image drag_handle drag_handle lens" at bounding box center [353, 334] width 546 height 13
click at [95, 334] on span "lens" at bounding box center [95, 334] width 4 height 4
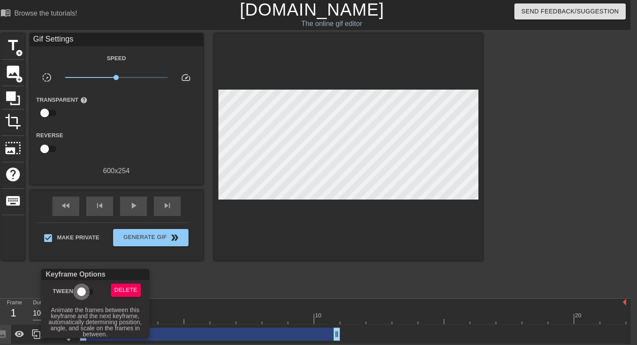
click at [86, 295] on input "Tween" at bounding box center [81, 292] width 49 height 16
checkbox input "true"
click at [171, 333] on div at bounding box center [318, 172] width 637 height 345
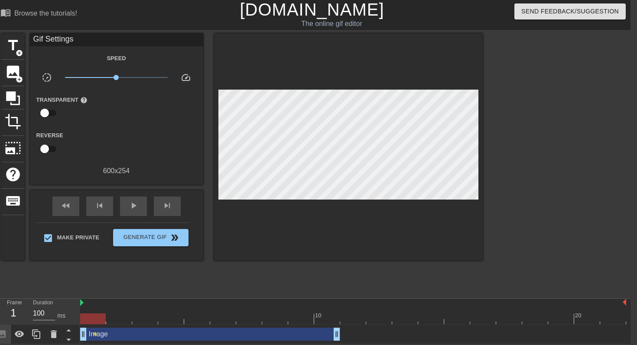
click at [330, 334] on div "Image drag_handle drag_handle" at bounding box center [210, 334] width 260 height 13
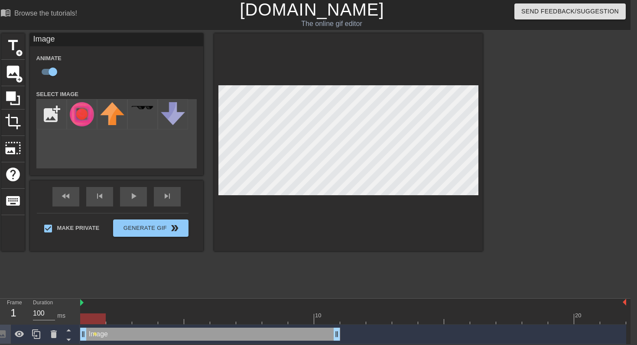
click at [330, 334] on div "Image drag_handle drag_handle" at bounding box center [210, 334] width 260 height 13
drag, startPoint x: 89, startPoint y: 319, endPoint x: 84, endPoint y: 321, distance: 5.9
click at [85, 321] on div at bounding box center [93, 319] width 26 height 11
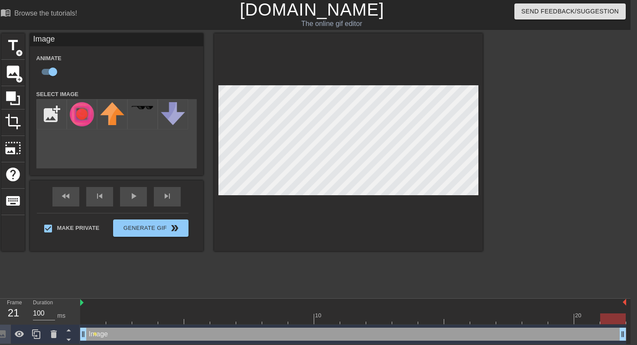
drag, startPoint x: 338, startPoint y: 333, endPoint x: 614, endPoint y: 335, distance: 275.6
click at [613, 321] on div at bounding box center [613, 319] width 26 height 11
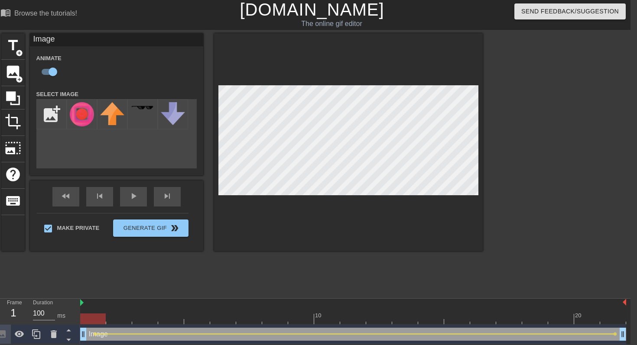
drag, startPoint x: 612, startPoint y: 319, endPoint x: 98, endPoint y: 319, distance: 513.1
click at [98, 319] on div at bounding box center [93, 319] width 26 height 11
drag, startPoint x: 399, startPoint y: 322, endPoint x: 79, endPoint y: 314, distance: 319.5
click at [80, 314] on div "Frame 1 Duration 100 ms 10 20 Image drag_handle drag_handle lens lens" at bounding box center [311, 322] width 637 height 46
click at [134, 276] on div "title add_circle image add_circle crop photo_size_select_large help keyboard Im…" at bounding box center [241, 163] width 481 height 260
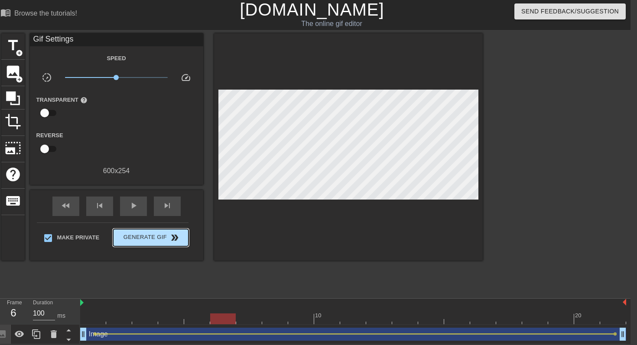
click at [159, 230] on button "Generate Gif double_arrow" at bounding box center [150, 237] width 75 height 17
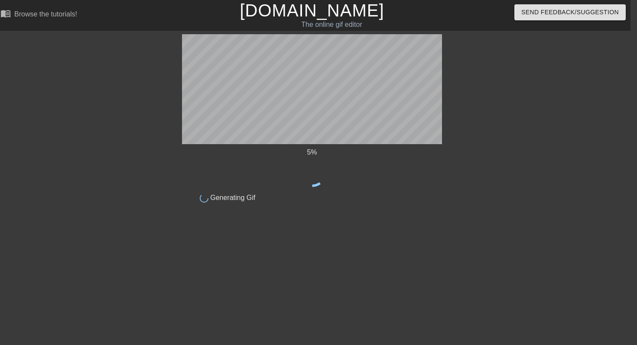
scroll to position [0, 7]
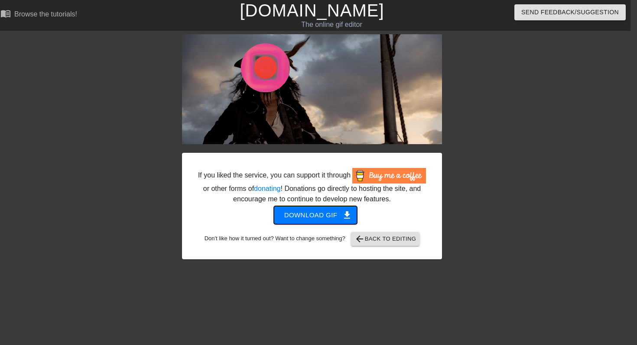
click at [322, 221] on span "Download gif get_app" at bounding box center [315, 215] width 63 height 11
